Goal: Task Accomplishment & Management: Manage account settings

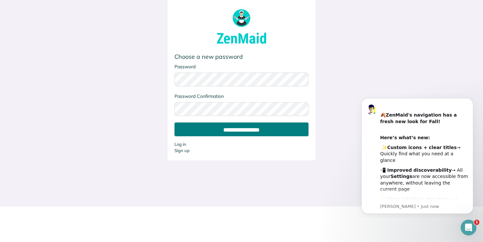
click at [253, 133] on input "**********" at bounding box center [241, 130] width 134 height 14
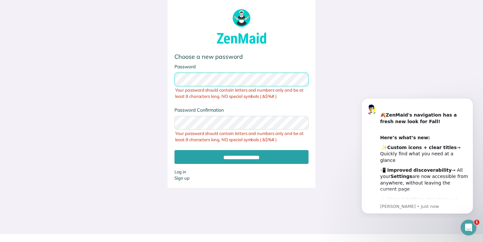
click at [0, 234] on com-1password-button at bounding box center [0, 234] width 0 height 0
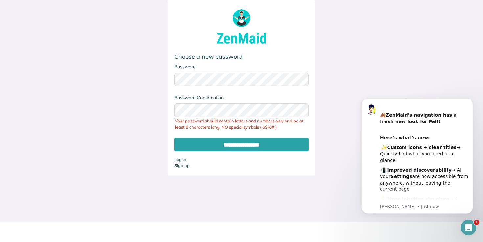
click at [137, 80] on div "**********" at bounding box center [241, 88] width 384 height 176
click at [260, 125] on div "Password Confirmation Your password should contain letters and numbers only and…" at bounding box center [241, 112] width 134 height 37
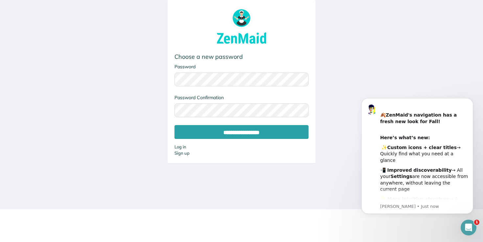
click at [147, 115] on div "**********" at bounding box center [241, 81] width 384 height 163
click at [0, 209] on com-1password-button at bounding box center [0, 209] width 0 height 0
click at [120, 107] on div "**********" at bounding box center [241, 81] width 384 height 163
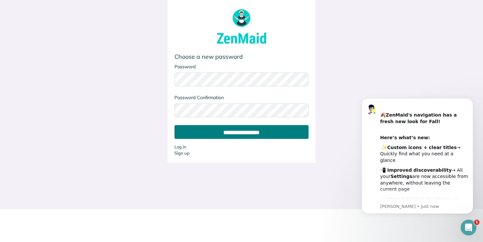
click at [210, 132] on input "**********" at bounding box center [241, 132] width 134 height 14
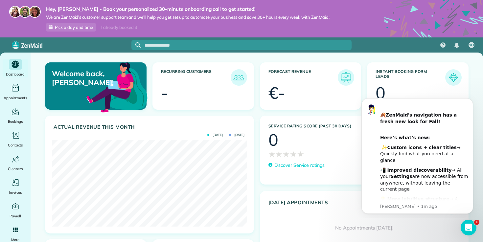
scroll to position [10, 0]
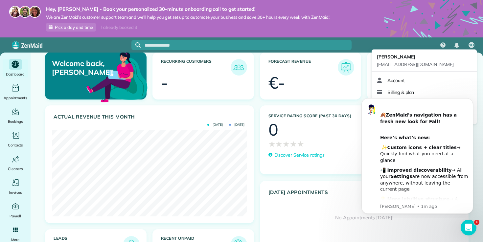
click at [476, 43] on div "YH" at bounding box center [471, 44] width 15 height 15
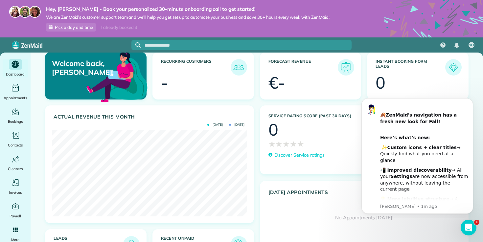
click at [477, 102] on body "﻿ 🍂 ZenMaid's navigation has a fresh new look for Fall! ​ Here’s what’s new: ﻿ …" at bounding box center [417, 155] width 126 height 120
click at [471, 101] on icon "Dismiss notification" at bounding box center [472, 100] width 4 height 4
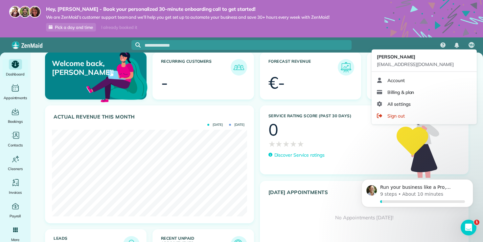
click at [467, 45] on div "YH" at bounding box center [471, 44] width 15 height 15
click at [403, 92] on span "Billing & plan" at bounding box center [400, 92] width 27 height 7
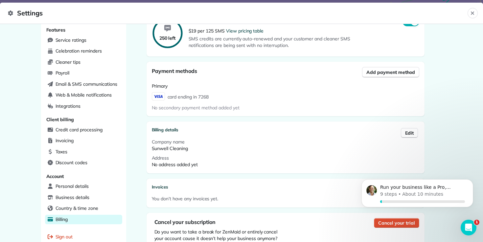
scroll to position [144, 0]
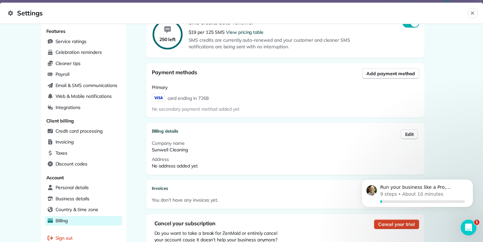
click at [385, 224] on span "Cancel your trial" at bounding box center [396, 224] width 36 height 7
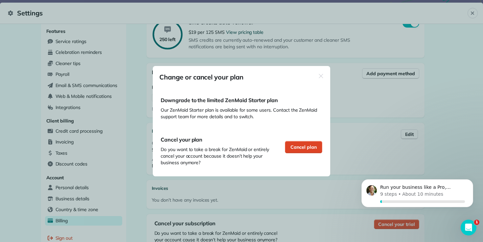
click at [307, 148] on span "Cancel plan" at bounding box center [303, 147] width 26 height 7
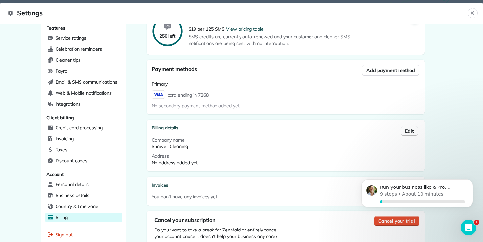
scroll to position [145, 0]
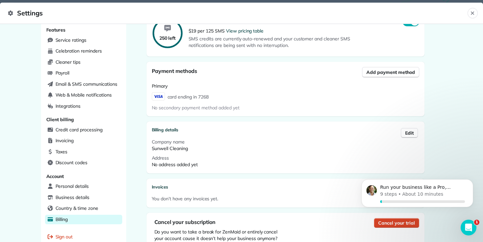
click at [381, 223] on span "Cancel your trial" at bounding box center [396, 223] width 36 height 7
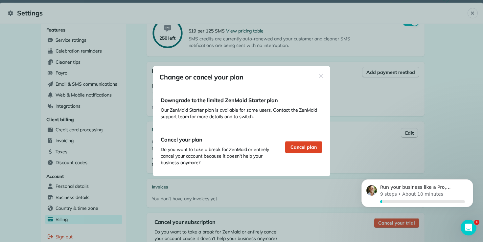
click at [299, 147] on span "Cancel plan" at bounding box center [303, 147] width 26 height 7
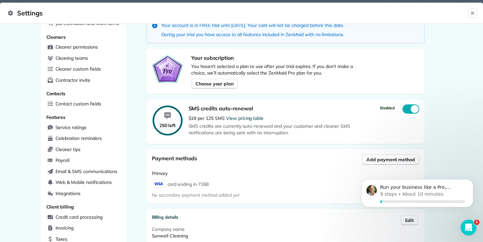
scroll to position [0, 0]
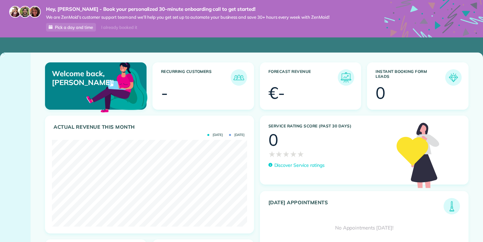
scroll to position [87, 195]
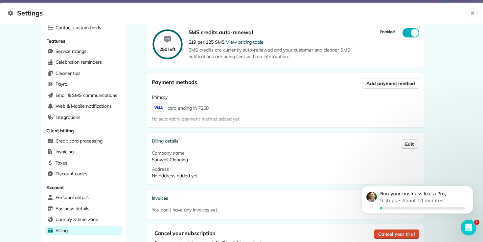
scroll to position [140, 0]
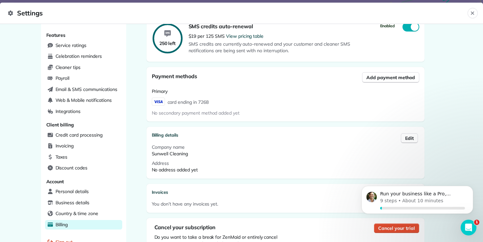
click at [198, 104] on span "card ending in 7268" at bounding box center [188, 102] width 41 height 8
click at [164, 88] on div "Primary" at bounding box center [285, 91] width 267 height 7
click at [397, 231] on button "Cancel your trial" at bounding box center [396, 228] width 45 height 10
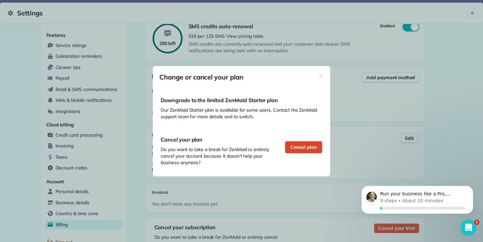
click at [299, 147] on span "Cancel plan" at bounding box center [303, 147] width 26 height 7
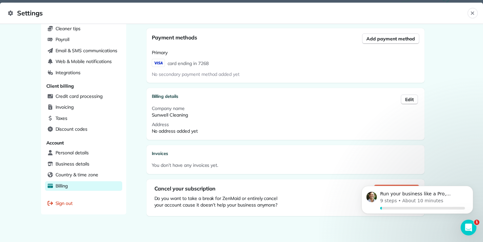
scroll to position [155, 0]
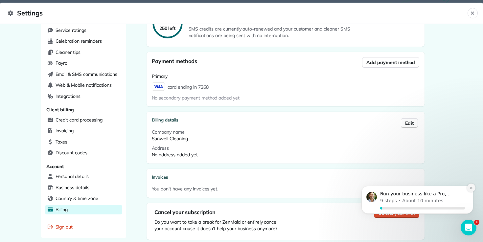
click at [472, 189] on icon "Dismiss notification" at bounding box center [472, 188] width 4 height 4
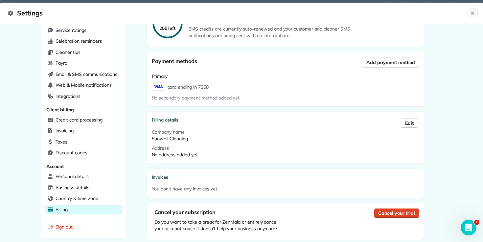
click at [403, 215] on span "Cancel your trial" at bounding box center [396, 213] width 36 height 7
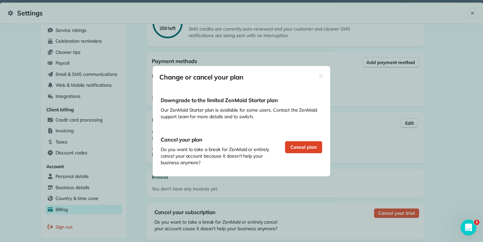
click at [294, 150] on span "Cancel plan" at bounding box center [303, 147] width 26 height 7
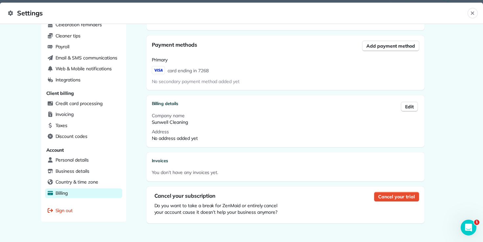
scroll to position [178, 0]
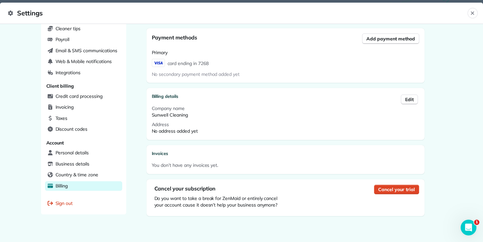
click at [388, 191] on span "Cancel your trial" at bounding box center [396, 189] width 36 height 7
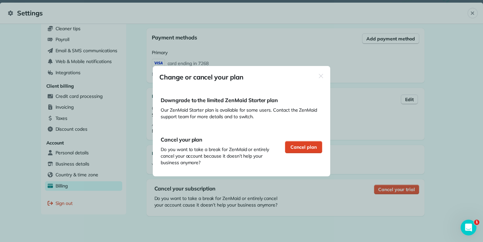
click at [298, 149] on span "Cancel plan" at bounding box center [303, 147] width 26 height 7
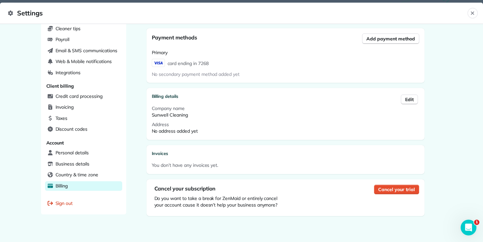
scroll to position [149, 0]
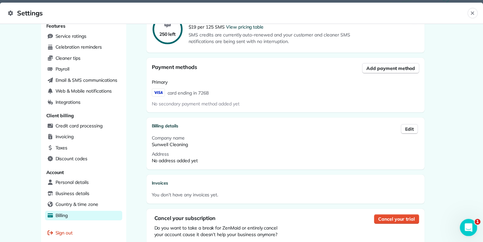
click at [469, 225] on icon "Open Intercom Messenger" at bounding box center [467, 226] width 11 height 11
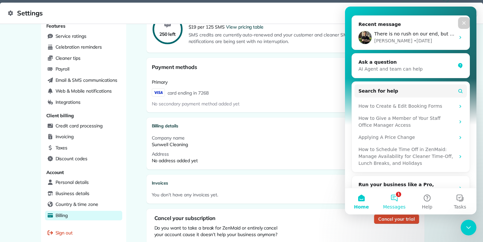
scroll to position [80, 0]
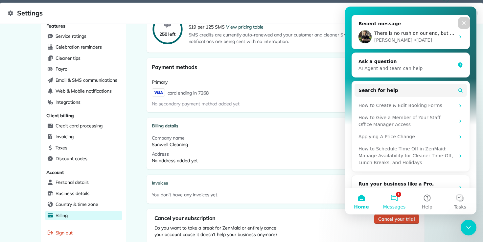
click at [395, 197] on button "1 Messages" at bounding box center [394, 201] width 33 height 26
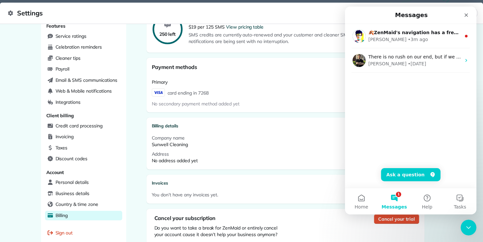
drag, startPoint x: 405, startPoint y: 182, endPoint x: 383, endPoint y: 168, distance: 25.7
click at [383, 175] on div "🍂ZenMaid's navigation has a fresh new look for Fall! ​ Here’s what’s new: ﻿ ✨Cu…" at bounding box center [410, 106] width 131 height 164
click at [363, 198] on button "Home" at bounding box center [361, 201] width 33 height 26
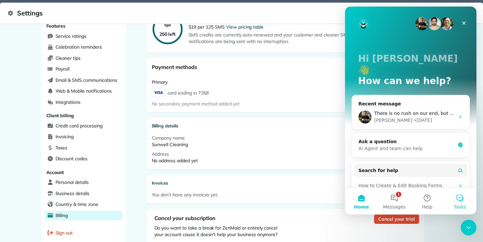
click at [454, 199] on button "Tasks" at bounding box center [460, 201] width 33 height 26
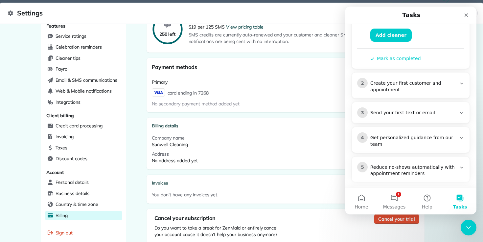
scroll to position [0, 0]
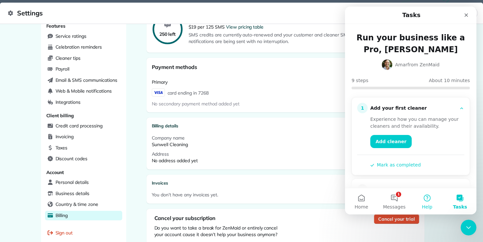
click at [426, 201] on button "Help" at bounding box center [427, 201] width 33 height 26
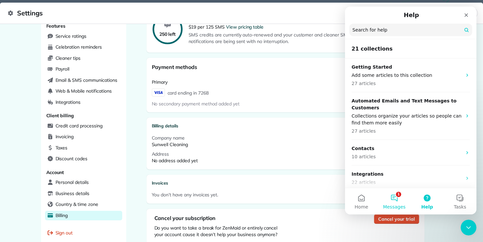
click at [397, 202] on button "1 Messages" at bounding box center [394, 201] width 33 height 26
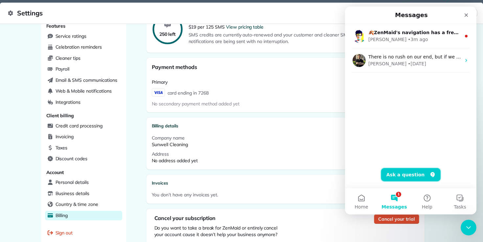
click at [411, 174] on button "Ask a question" at bounding box center [410, 174] width 59 height 13
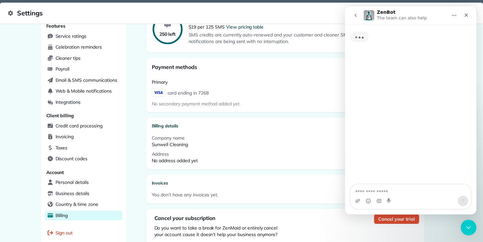
click at [385, 184] on div "Typing" at bounding box center [410, 104] width 131 height 161
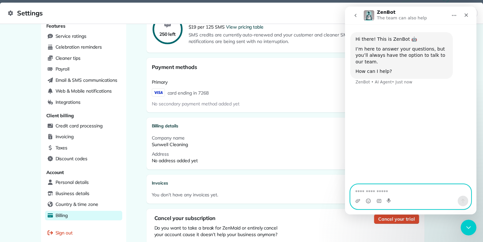
click at [381, 191] on textarea "Ask a question…" at bounding box center [411, 190] width 120 height 11
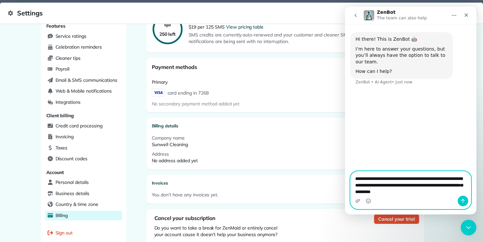
type textarea "**********"
click at [463, 203] on icon "Send a message…" at bounding box center [463, 201] width 4 height 4
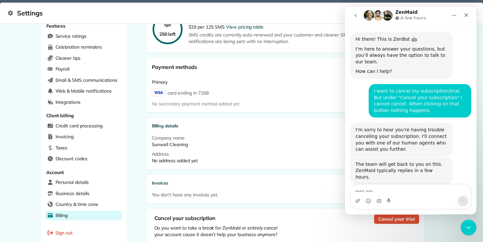
scroll to position [26, 0]
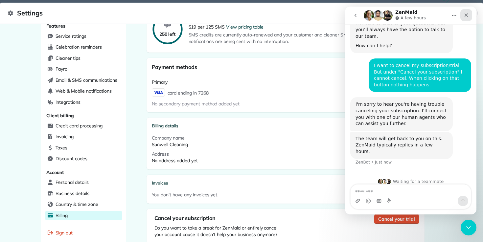
click at [467, 17] on icon "Close" at bounding box center [466, 14] width 5 height 5
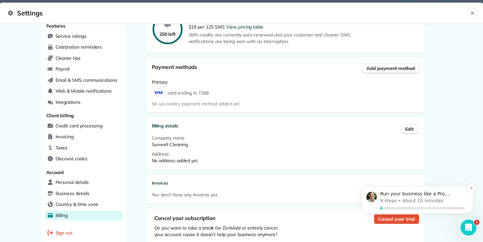
scroll to position [0, 0]
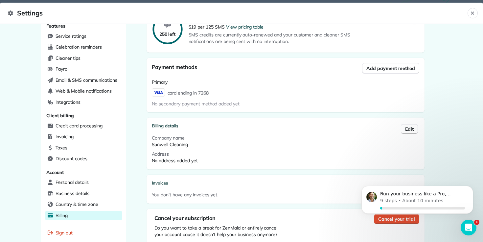
click at [391, 220] on body "Run your business like a Pro, Yorick 9 steps • About 10 minutes" at bounding box center [417, 201] width 126 height 41
click at [376, 219] on body "Run your business like a Pro, Yorick 9 steps • About 10 minutes" at bounding box center [417, 201] width 126 height 41
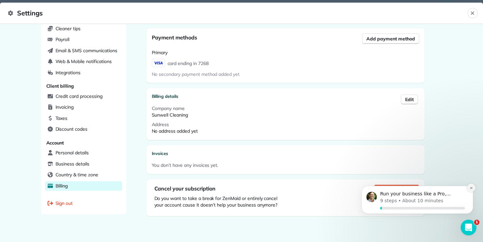
click at [472, 189] on icon "Dismiss notification" at bounding box center [472, 188] width 4 height 4
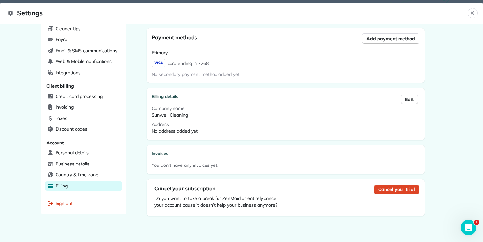
click at [404, 186] on span "Cancel your trial" at bounding box center [396, 189] width 36 height 7
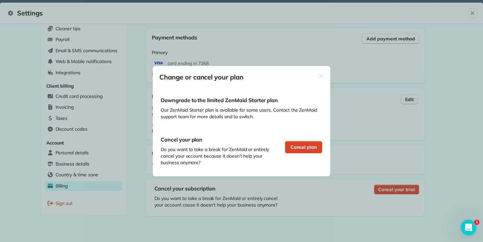
click at [307, 146] on span "Cancel plan" at bounding box center [303, 147] width 26 height 7
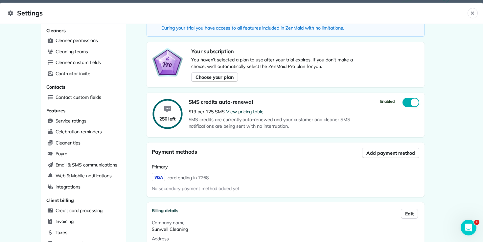
scroll to position [0, 0]
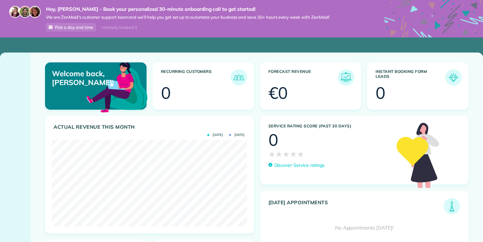
scroll to position [87, 195]
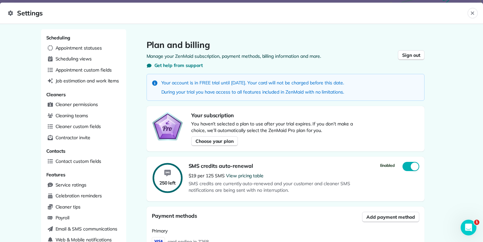
scroll to position [178, 0]
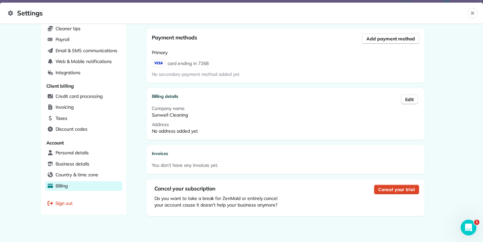
click at [384, 186] on span "Cancel your trial" at bounding box center [396, 189] width 36 height 7
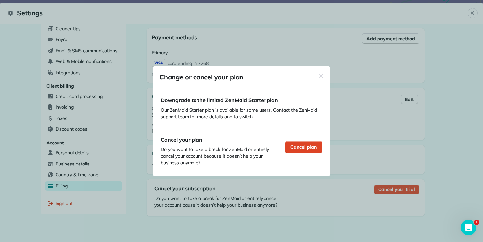
click at [310, 148] on span "Cancel plan" at bounding box center [303, 147] width 26 height 7
